Goal: Transaction & Acquisition: Purchase product/service

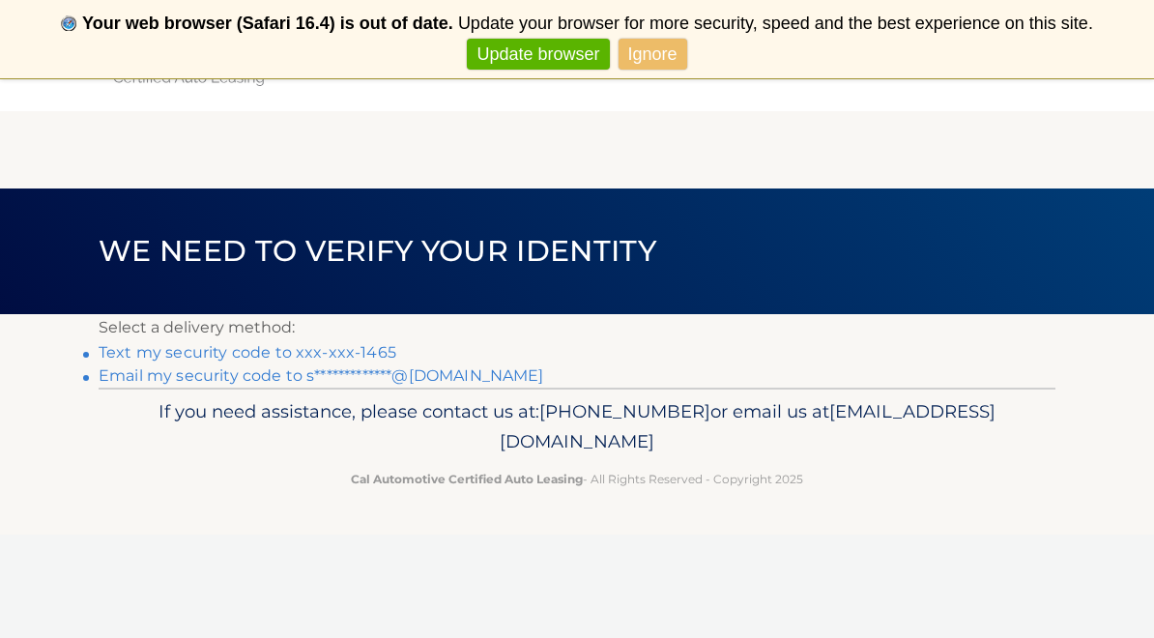
click at [330, 351] on link "Text my security code to xxx-xxx-1465" at bounding box center [248, 352] width 298 height 18
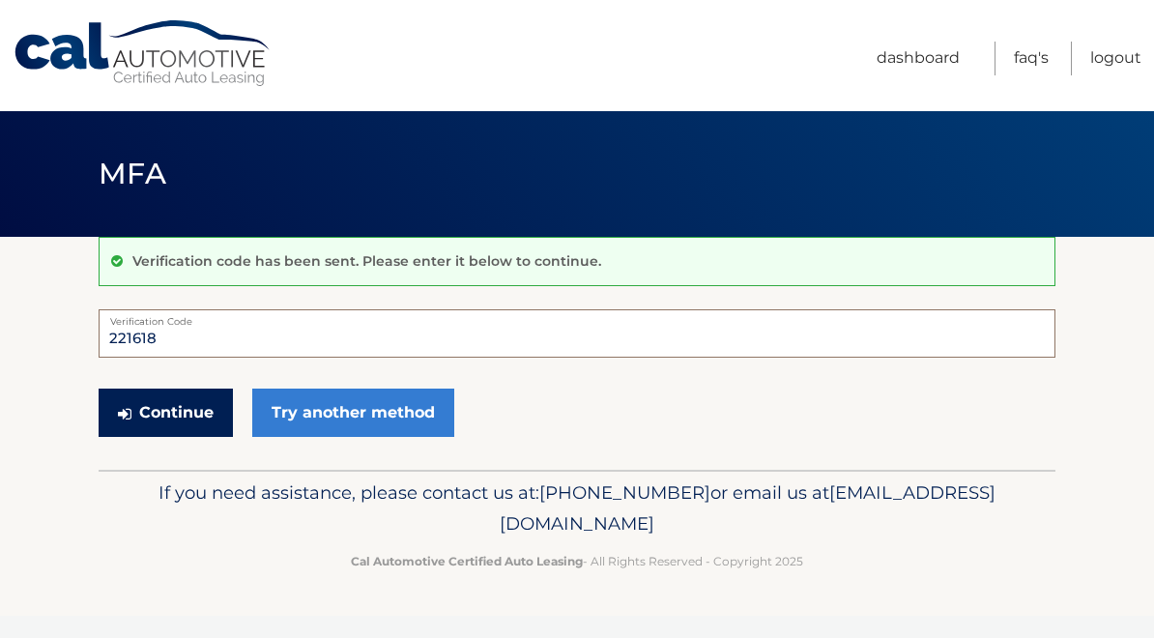
type input "221618"
click at [183, 417] on button "Continue" at bounding box center [166, 413] width 134 height 48
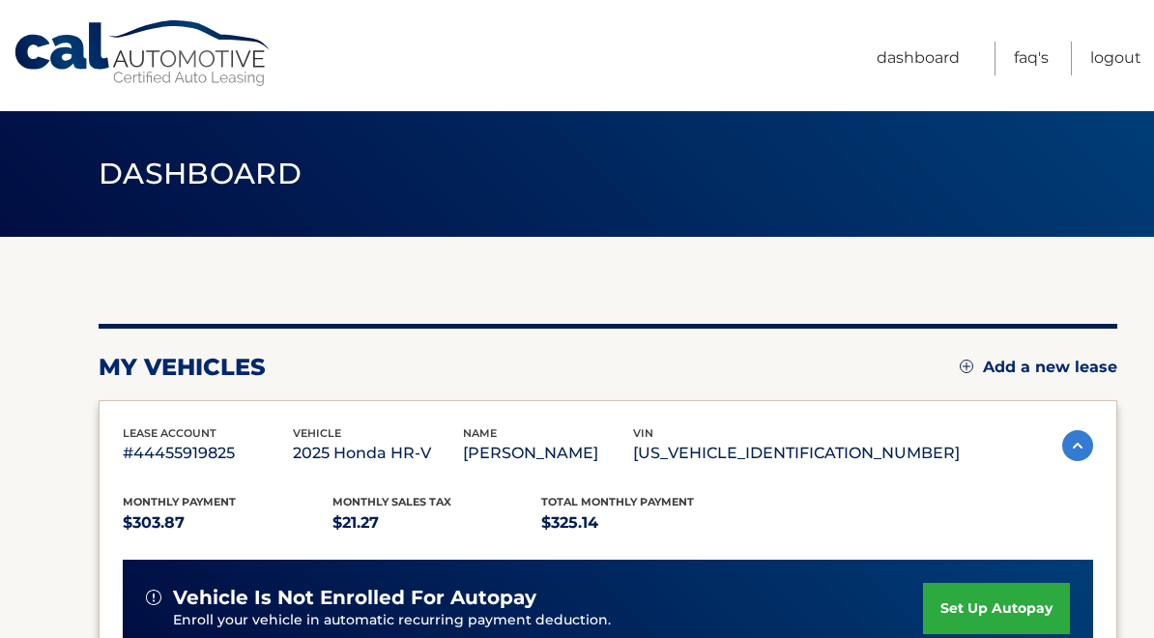
click at [1126, 331] on section "my vehicles Add a new lease lease account #44455919825 vehicle 2025 Honda HR-V …" at bounding box center [577, 631] width 1154 height 788
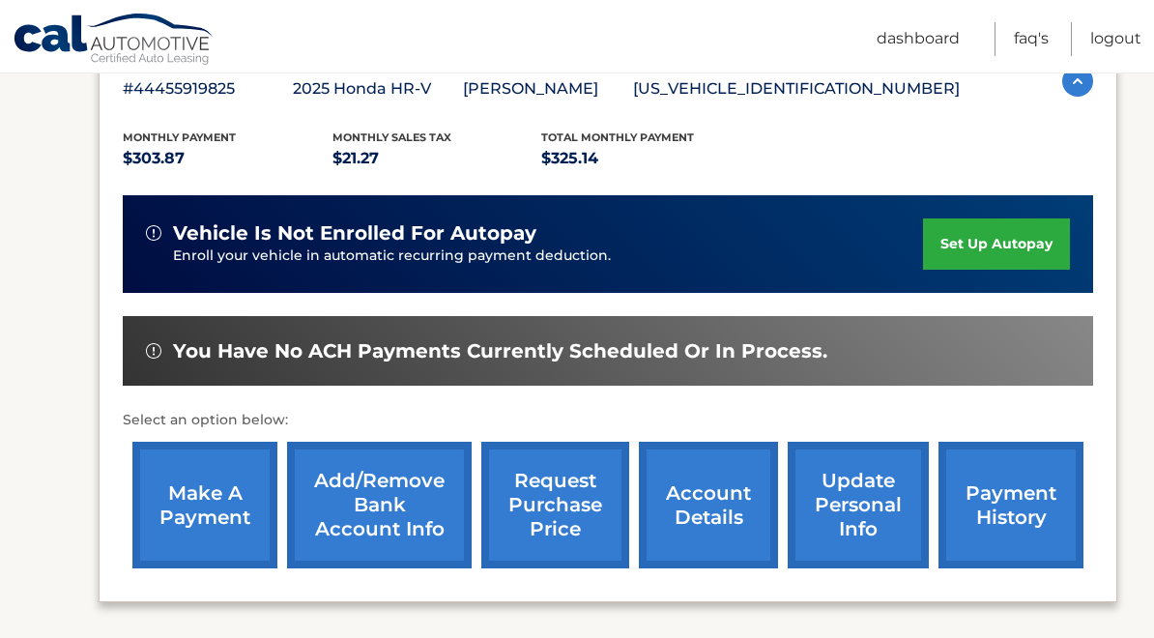
scroll to position [384, 0]
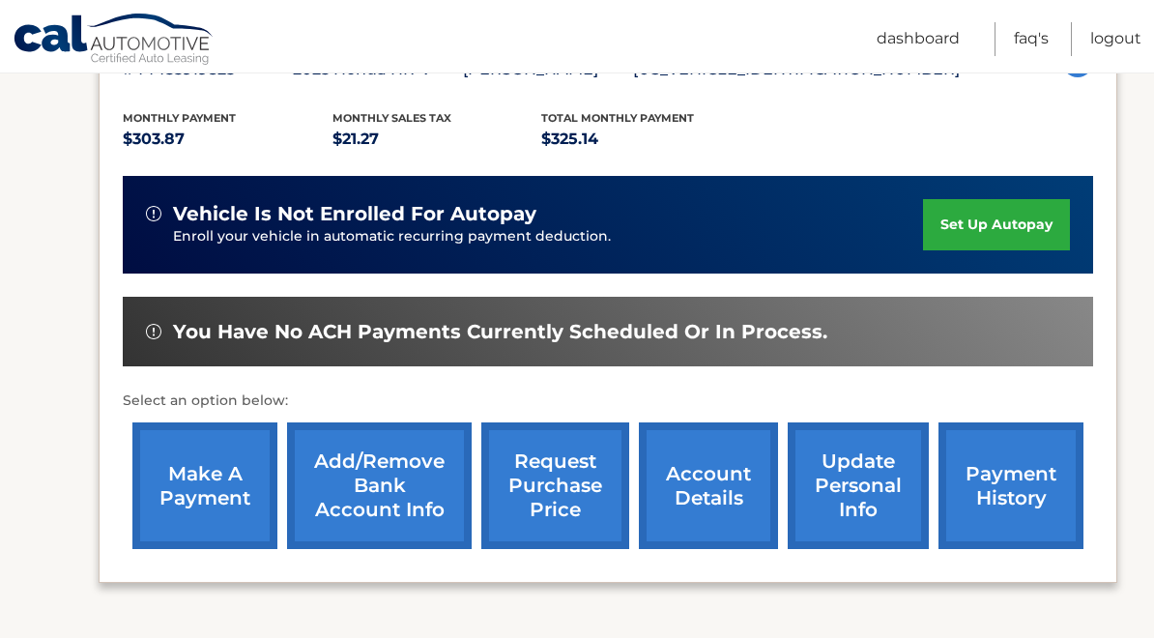
click at [187, 456] on link "make a payment" at bounding box center [204, 485] width 145 height 127
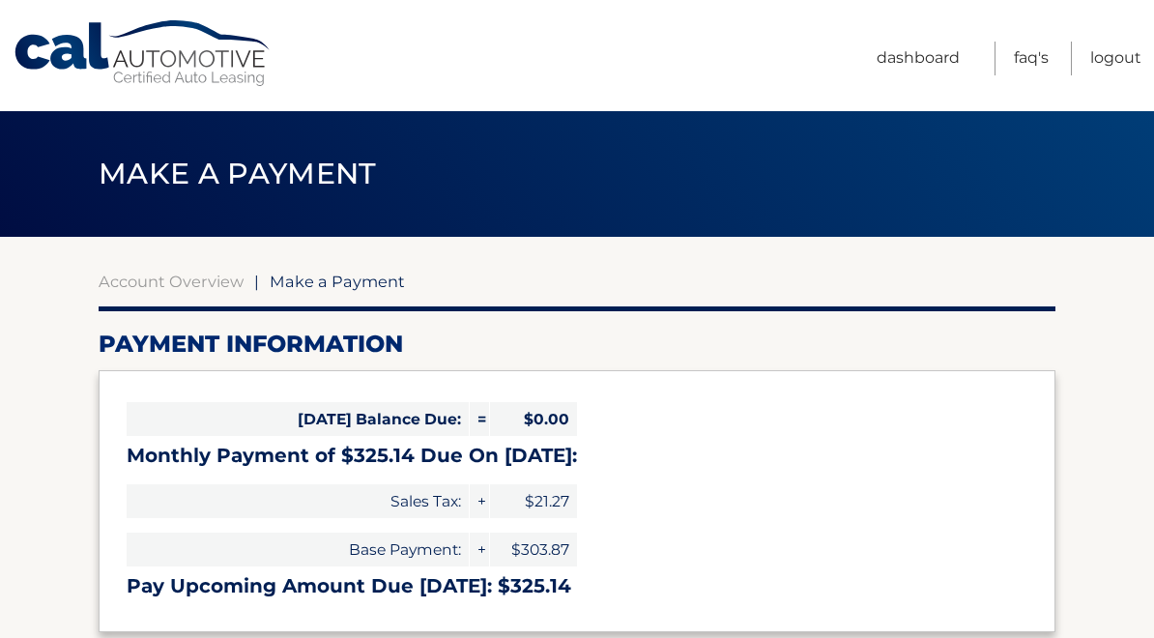
select select "ZWRiMTQ2NWEtNmNlMy00YWRmLWJjNTItNWUyYmQzZjNiMjM2"
click at [496, 333] on h2 "Payment Information" at bounding box center [577, 344] width 957 height 29
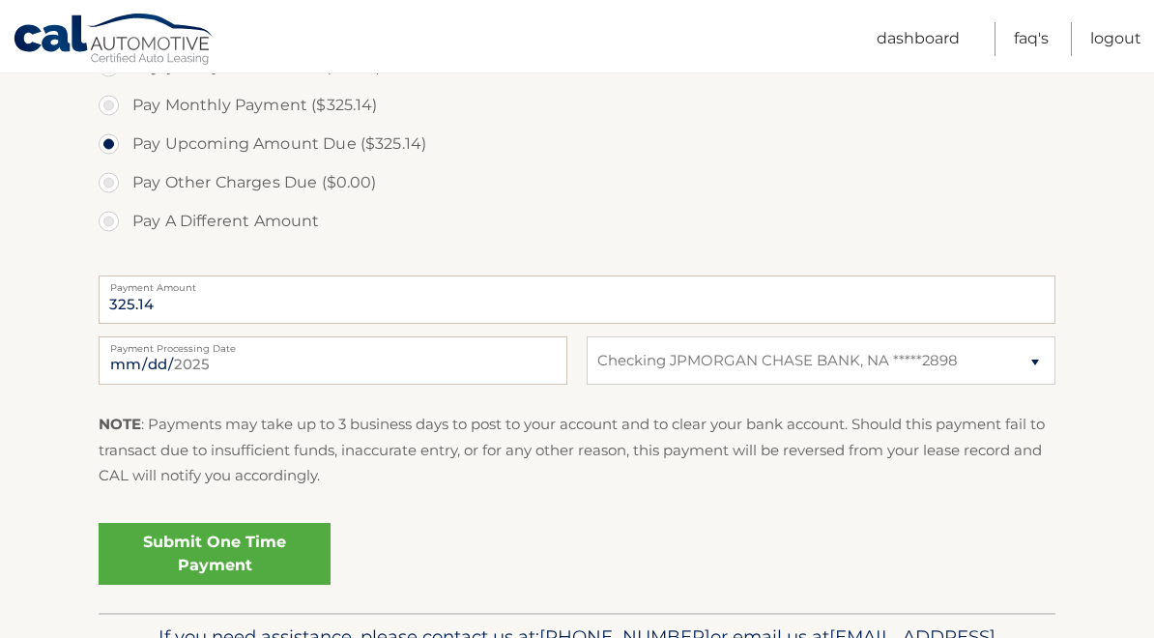
scroll to position [631, 0]
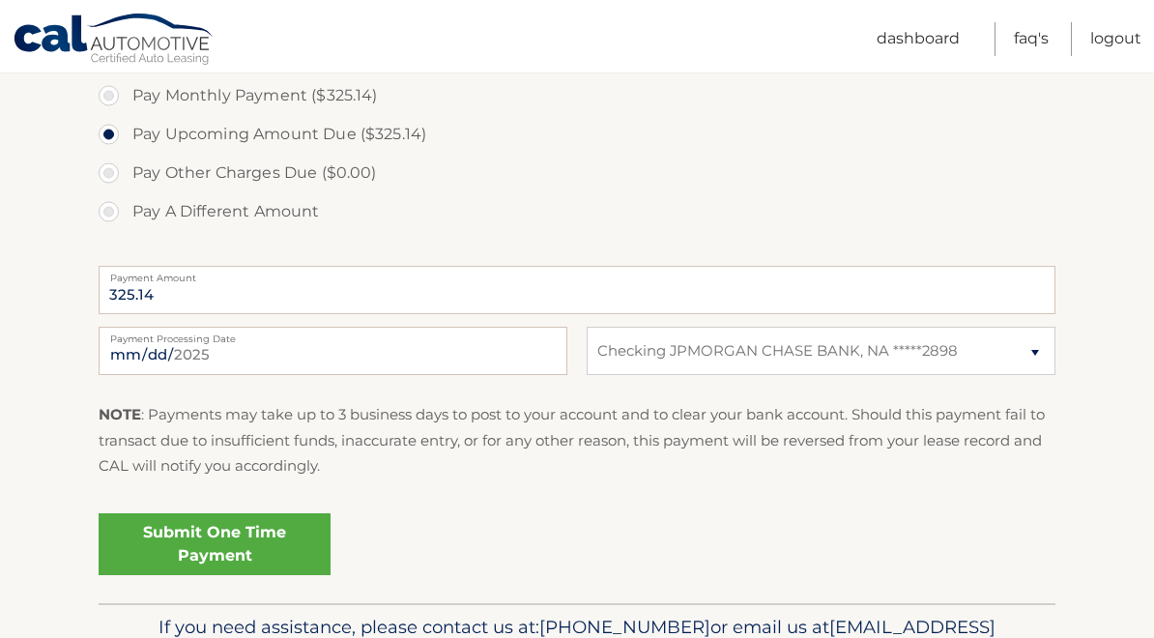
click at [184, 549] on link "Submit One Time Payment" at bounding box center [215, 544] width 232 height 62
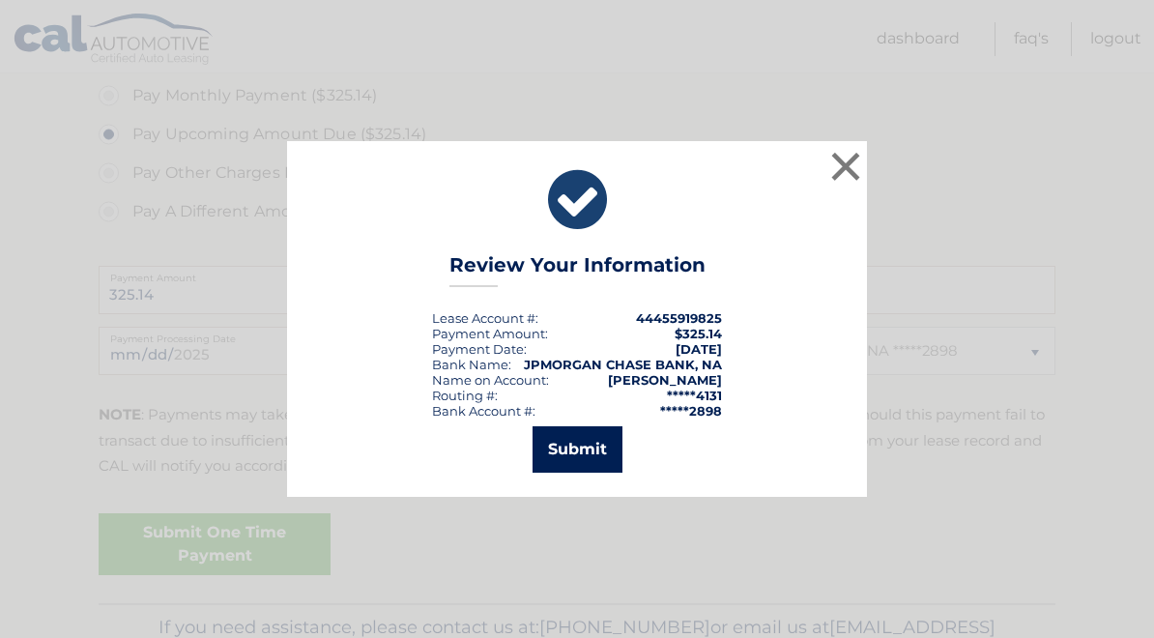
click at [568, 455] on button "Submit" at bounding box center [578, 449] width 90 height 46
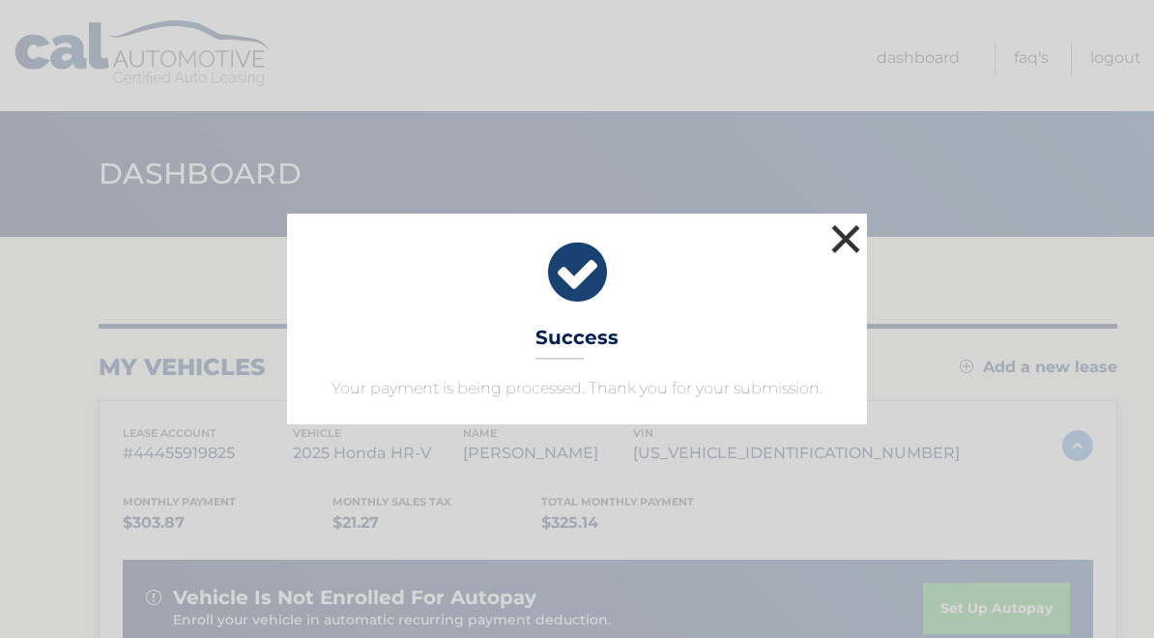
click at [846, 243] on button "×" at bounding box center [845, 238] width 39 height 39
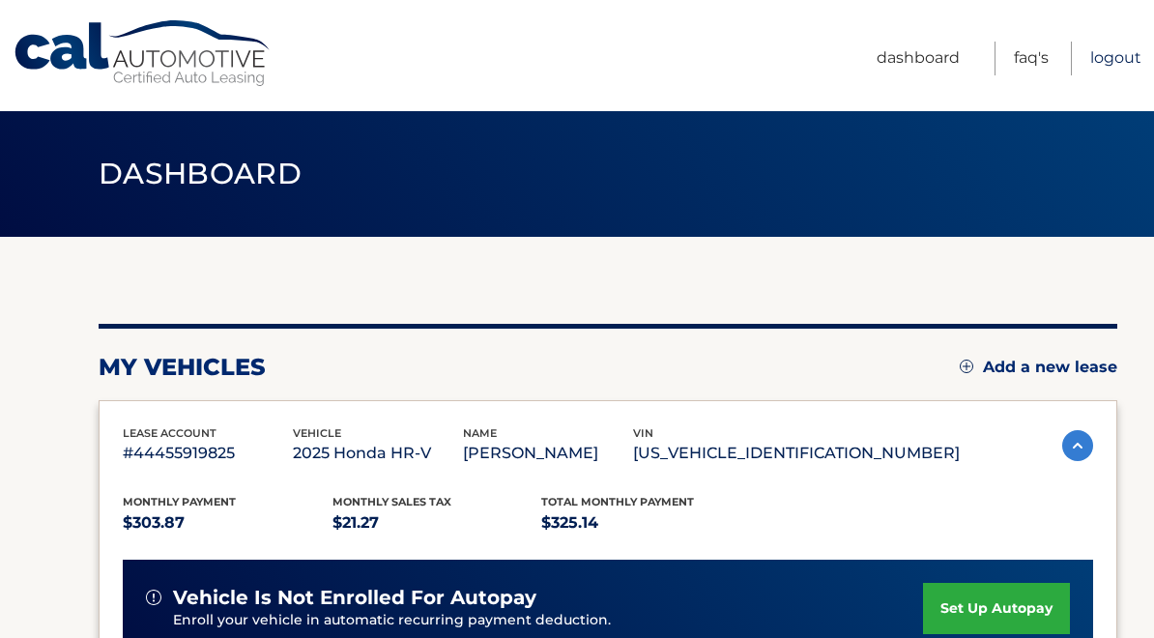
click at [1104, 65] on link "Logout" at bounding box center [1115, 59] width 51 height 34
